Goal: Transaction & Acquisition: Purchase product/service

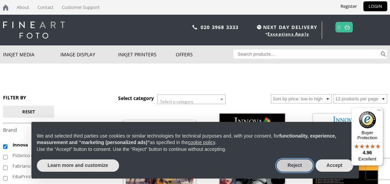
click at [296, 165] on button "Reject" at bounding box center [295, 165] width 36 height 12
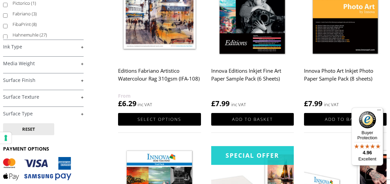
scroll to position [164, 0]
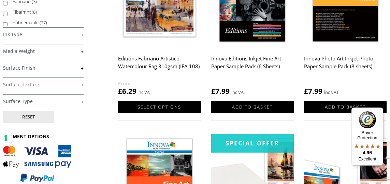
click at [82, 70] on link "+" at bounding box center [43, 68] width 81 height 6
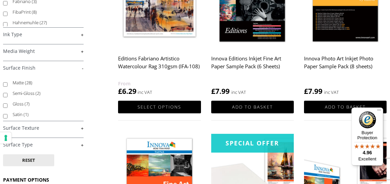
click at [6, 96] on input "Semi-Gloss (2)" at bounding box center [5, 95] width 4 height 4
checkbox input "true"
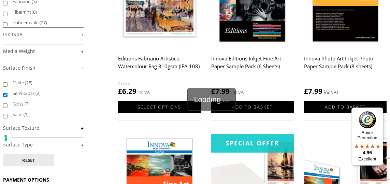
click at [5, 117] on input "Satin (1)" at bounding box center [5, 116] width 4 height 4
checkbox input "true"
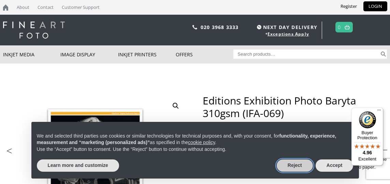
click at [296, 165] on button "Reject" at bounding box center [295, 165] width 36 height 12
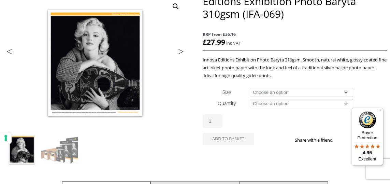
scroll to position [82, 0]
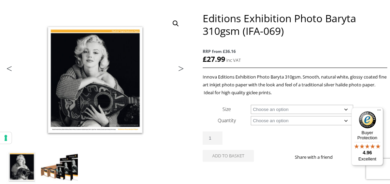
click at [67, 166] on img at bounding box center [59, 166] width 37 height 37
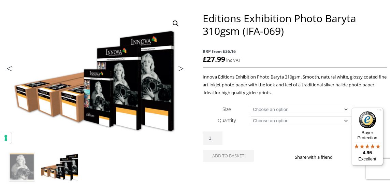
click at [251, 105] on select "Choose an option A4 Sheet A3 Sheet A3+ Sheet A2 Sheet 17" Wide Roll 24" Wide Ro…" at bounding box center [302, 109] width 102 height 9
select select "a3-sheet"
click at [251, 116] on select "Choose an option 25 Sheets" at bounding box center [302, 120] width 102 height 9
select select "25-sheets"
select select "a3-sheet"
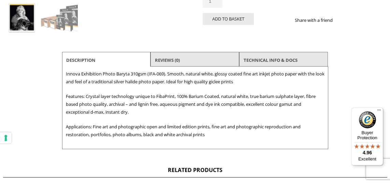
scroll to position [247, 0]
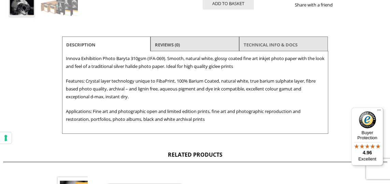
click at [286, 51] on link "TECHNICAL INFO & DOCS" at bounding box center [271, 45] width 54 height 12
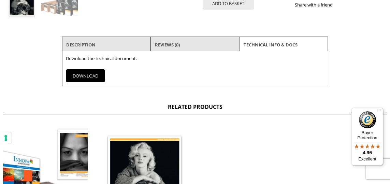
click at [95, 82] on link "DOWNLOAD" at bounding box center [85, 75] width 39 height 13
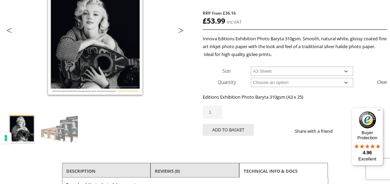
scroll to position [123, 0]
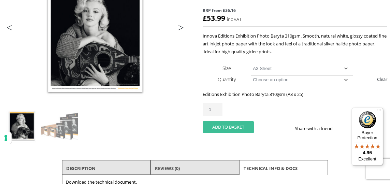
click at [231, 133] on button "Add to basket" at bounding box center [228, 127] width 51 height 12
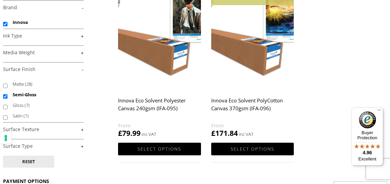
scroll to position [123, 0]
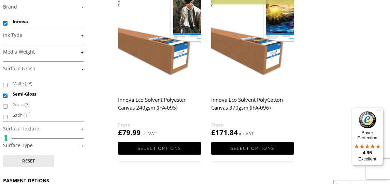
click at [5, 107] on input "Gloss (7)" at bounding box center [5, 106] width 4 height 4
checkbox input "true"
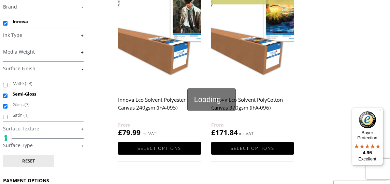
click at [6, 117] on input "Satin (1)" at bounding box center [5, 117] width 4 height 4
checkbox input "true"
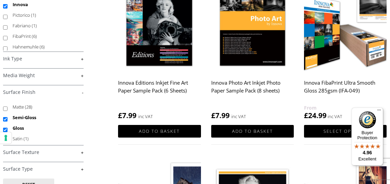
scroll to position [123, 0]
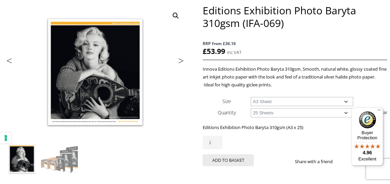
scroll to position [164, 0]
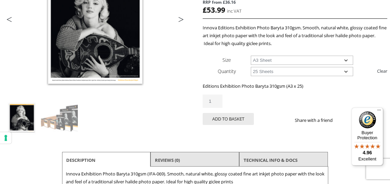
click at [251, 56] on select "Choose an option A4 Sheet A3 Sheet A3+ Sheet A2 Sheet" at bounding box center [302, 60] width 102 height 9
select select "a4-sheet"
click at [231, 125] on button "Add to basket" at bounding box center [228, 119] width 51 height 12
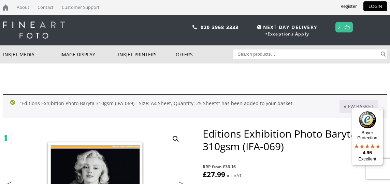
click at [346, 27] on img at bounding box center [347, 27] width 5 height 4
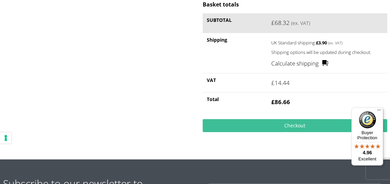
scroll to position [247, 0]
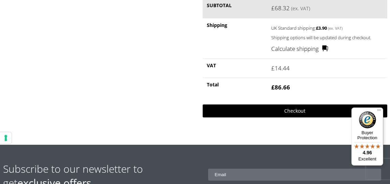
click at [294, 112] on link "Checkout" at bounding box center [295, 110] width 184 height 13
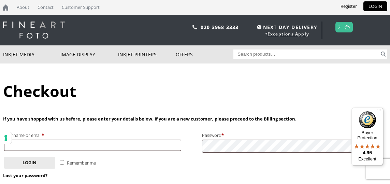
scroll to position [41, 0]
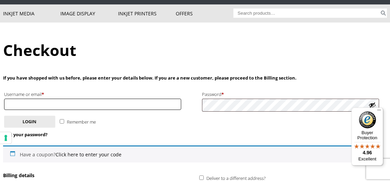
click at [129, 106] on input "Username or email * Required" at bounding box center [92, 104] width 177 height 11
type input "ne"
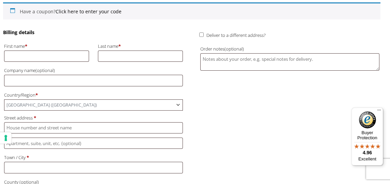
scroll to position [206, 0]
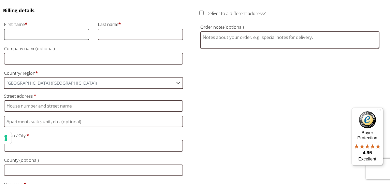
click at [75, 35] on input "First name *" at bounding box center [46, 34] width 85 height 11
type input "Kai"
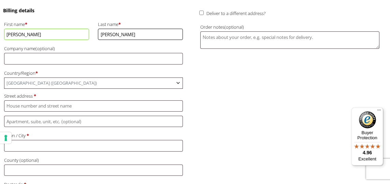
type input "Fischer"
click at [56, 63] on input "Company name (optional)" at bounding box center [93, 58] width 179 height 11
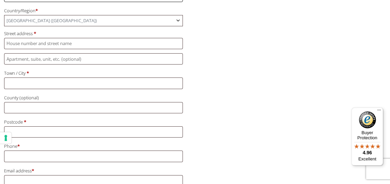
scroll to position [288, 0]
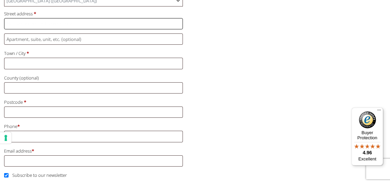
click at [57, 29] on input "Street address *" at bounding box center [93, 23] width 179 height 11
click at [24, 28] on input "12 Mckerrell Street" at bounding box center [93, 23] width 179 height 11
type input "12 McKerrell Street"
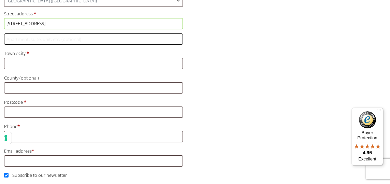
click at [17, 45] on input "Flat, suite, unit, etc. (optional)" at bounding box center [93, 38] width 179 height 11
type input "Flat 2/2"
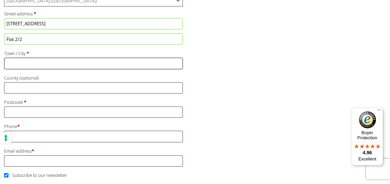
click at [17, 69] on input "Town / City *" at bounding box center [93, 63] width 179 height 11
type input "Paisley"
click at [20, 118] on input "Postcode *" at bounding box center [93, 111] width 179 height 11
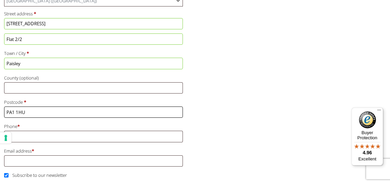
scroll to position [329, 0]
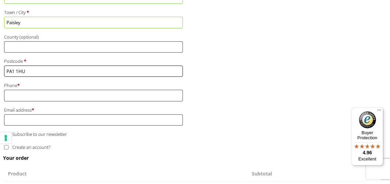
type input "PA1 1HU"
click at [29, 101] on input "Phone *" at bounding box center [93, 95] width 179 height 11
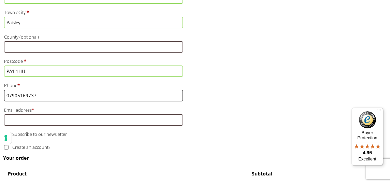
type input "07905169737"
click at [24, 126] on input "Email address *" at bounding box center [93, 119] width 179 height 11
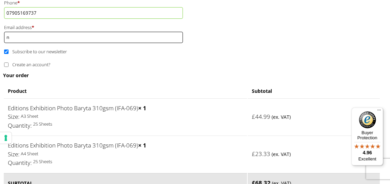
scroll to position [370, 0]
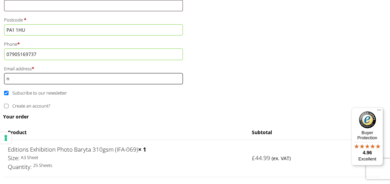
type input "n"
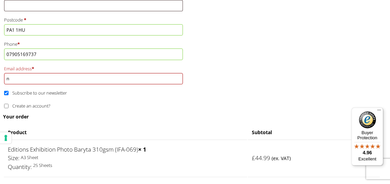
click at [7, 95] on input "Subscribe to our newsletter" at bounding box center [6, 93] width 4 height 4
checkbox input "false"
click at [20, 84] on input "n" at bounding box center [93, 78] width 179 height 11
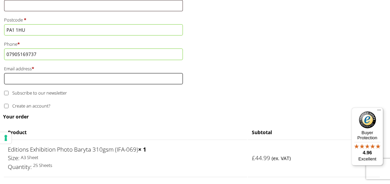
type input "m"
type input "k"
type input "n"
type input "p"
type input "mail@kaifischer.co.uk"
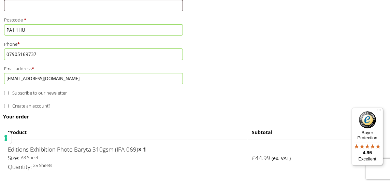
click at [67, 137] on form "Billing details First name * Kai Last name * Fischer Company name (optional) Co…" at bounding box center [191, 155] width 377 height 624
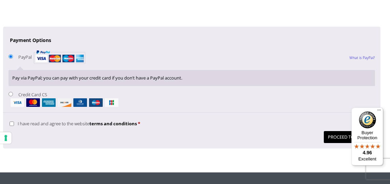
scroll to position [699, 0]
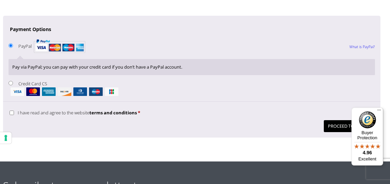
click at [12, 85] on input "Credit Card CS" at bounding box center [11, 83] width 4 height 4
radio input "true"
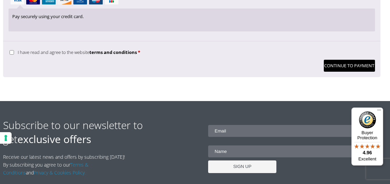
scroll to position [782, 0]
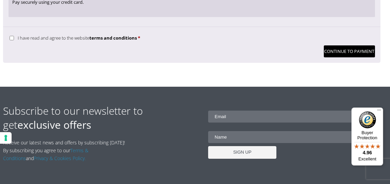
click at [12, 40] on input "I have read and agree to the website terms and conditions *" at bounding box center [12, 38] width 4 height 4
checkbox input "true"
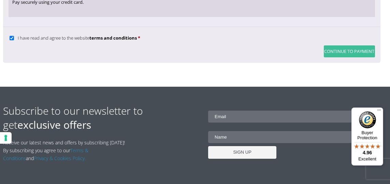
click at [345, 57] on button "Continue to Payment" at bounding box center [349, 51] width 51 height 12
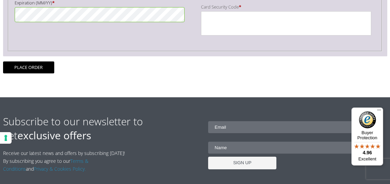
scroll to position [247, 0]
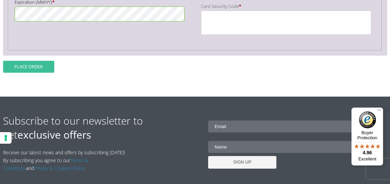
click at [39, 73] on button "Place order" at bounding box center [28, 67] width 51 height 12
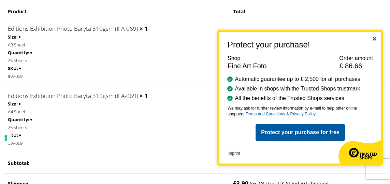
scroll to position [123, 0]
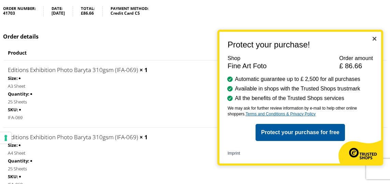
click at [375, 39] on img "Close" at bounding box center [375, 39] width 4 height 4
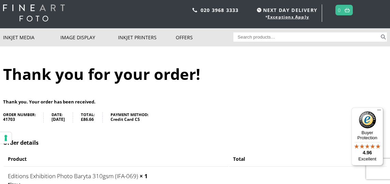
scroll to position [0, 0]
